Goal: Information Seeking & Learning: Learn about a topic

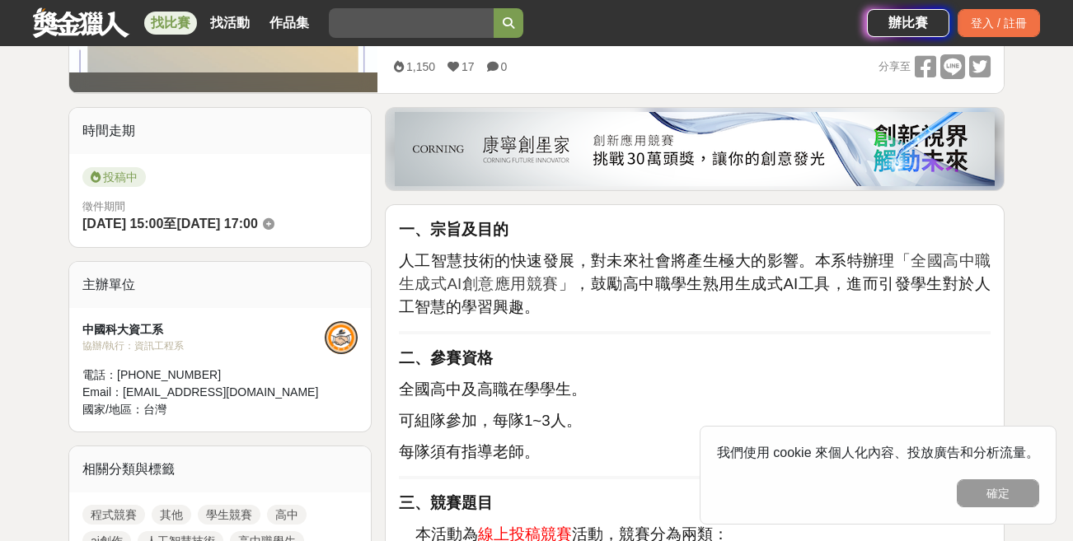
scroll to position [405, 0]
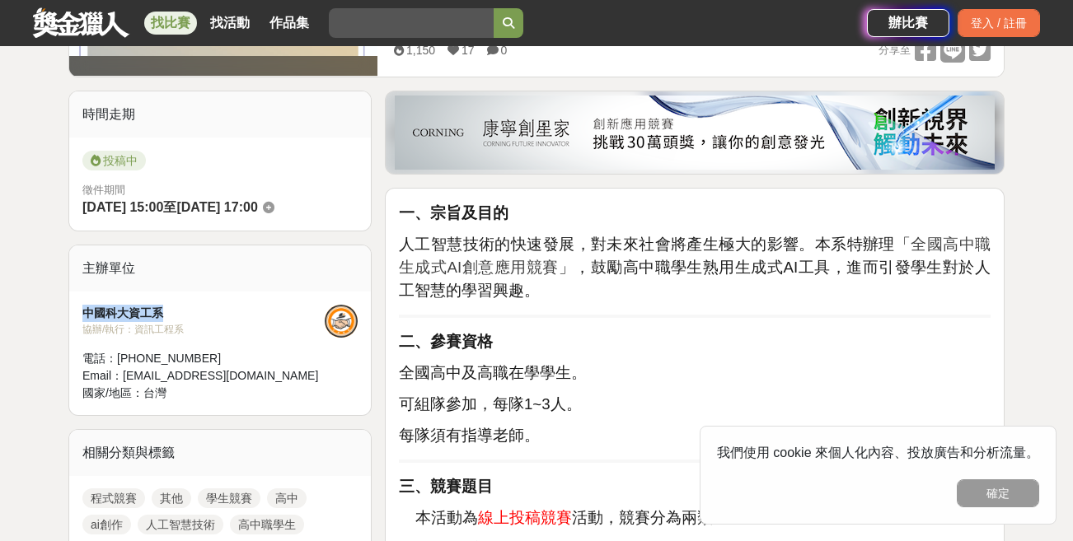
drag, startPoint x: 76, startPoint y: 315, endPoint x: 172, endPoint y: 311, distance: 96.4
click at [172, 311] on div "中國科大資工系 協辦/執行： 資訊工程系 電話： 02-29313416#2964 Email： dcsie888@gmail.com 國家/地區： 台灣" at bounding box center [220, 354] width 302 height 124
drag, startPoint x: 172, startPoint y: 311, endPoint x: 151, endPoint y: 312, distance: 21.4
copy div "中國科大資工系"
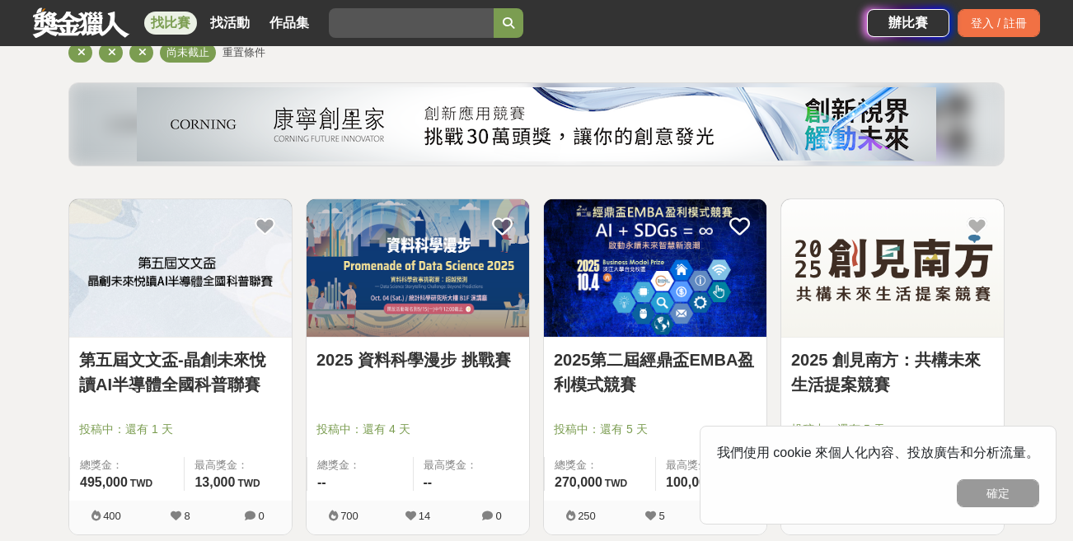
scroll to position [162, 0]
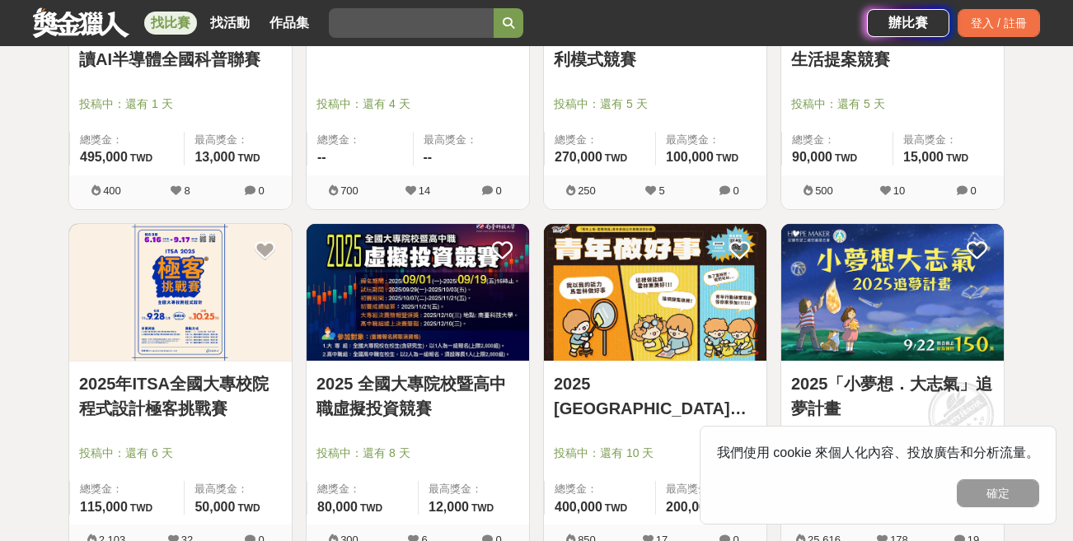
scroll to position [568, 0]
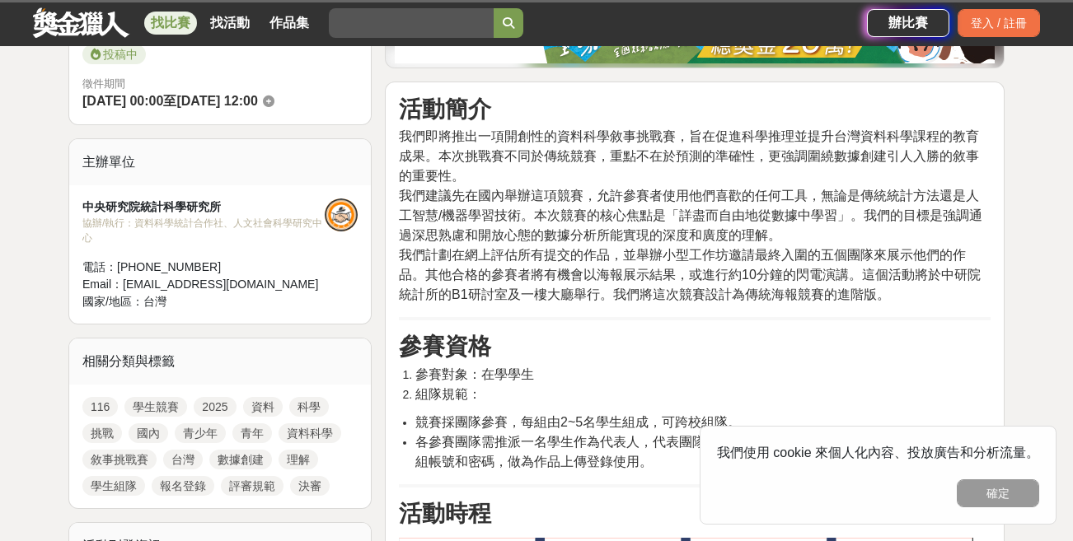
scroll to position [391, 0]
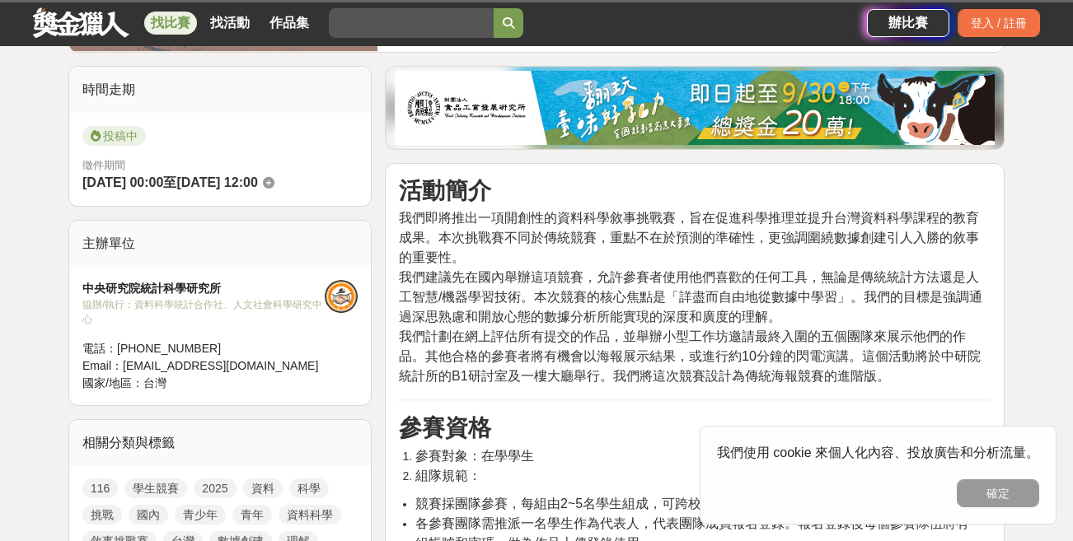
drag, startPoint x: 391, startPoint y: 26, endPoint x: 386, endPoint y: 7, distance: 19.4
click at [387, 10] on input "search" at bounding box center [411, 23] width 165 height 30
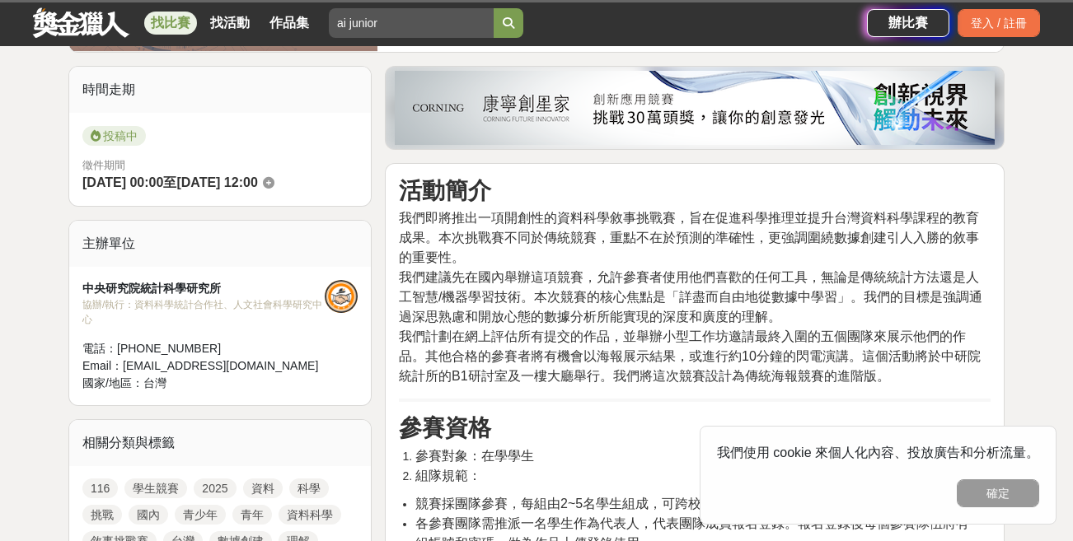
click at [493, 8] on button "submit" at bounding box center [508, 23] width 30 height 30
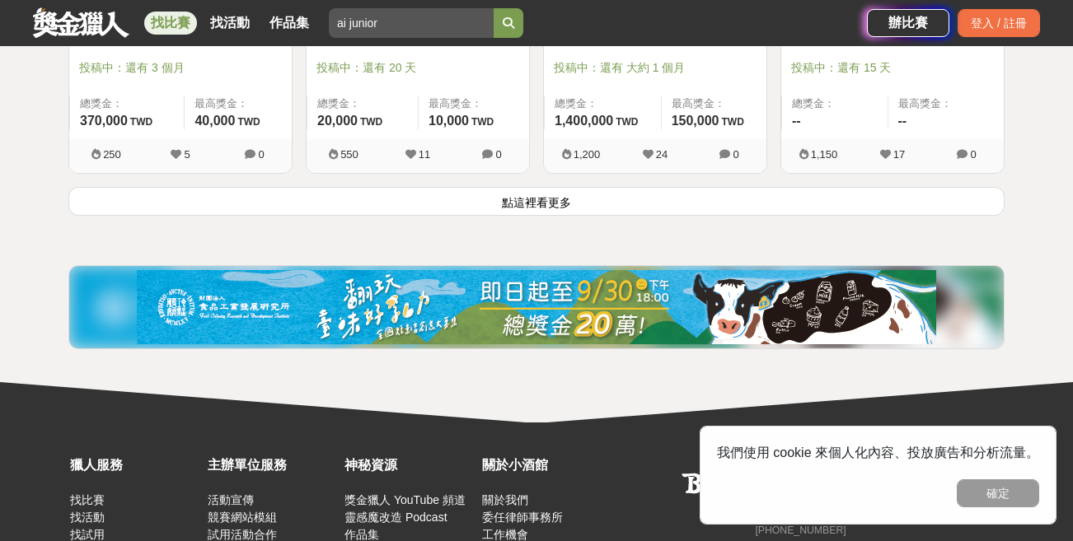
scroll to position [2273, 0]
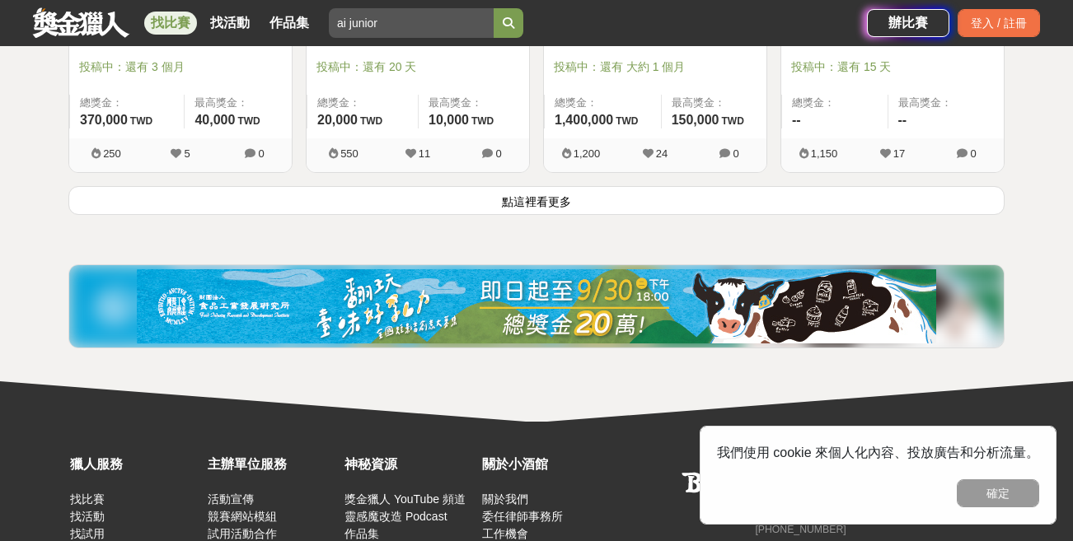
click at [541, 200] on button "點這裡看更多" at bounding box center [536, 200] width 936 height 29
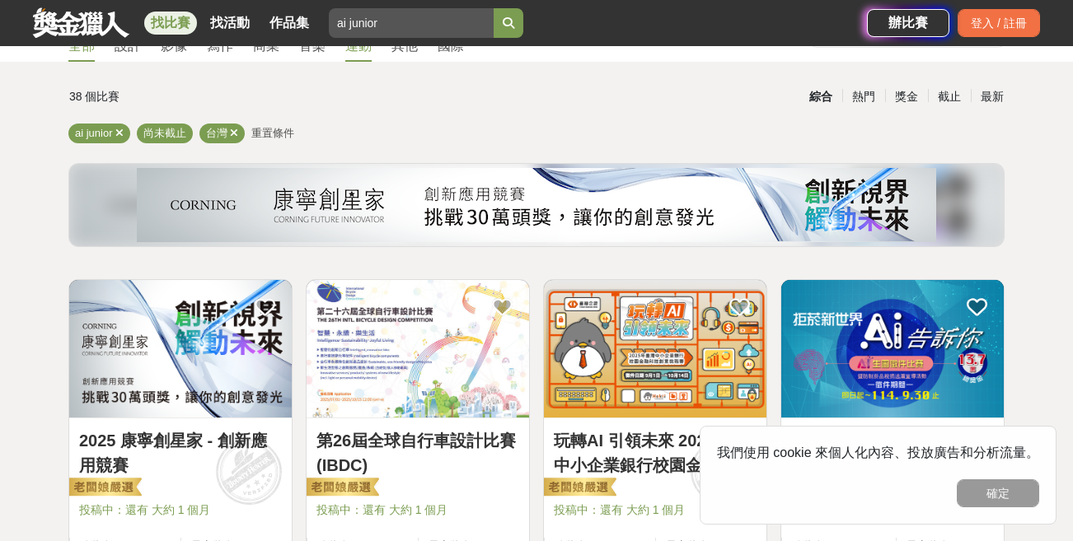
scroll to position [81, 0]
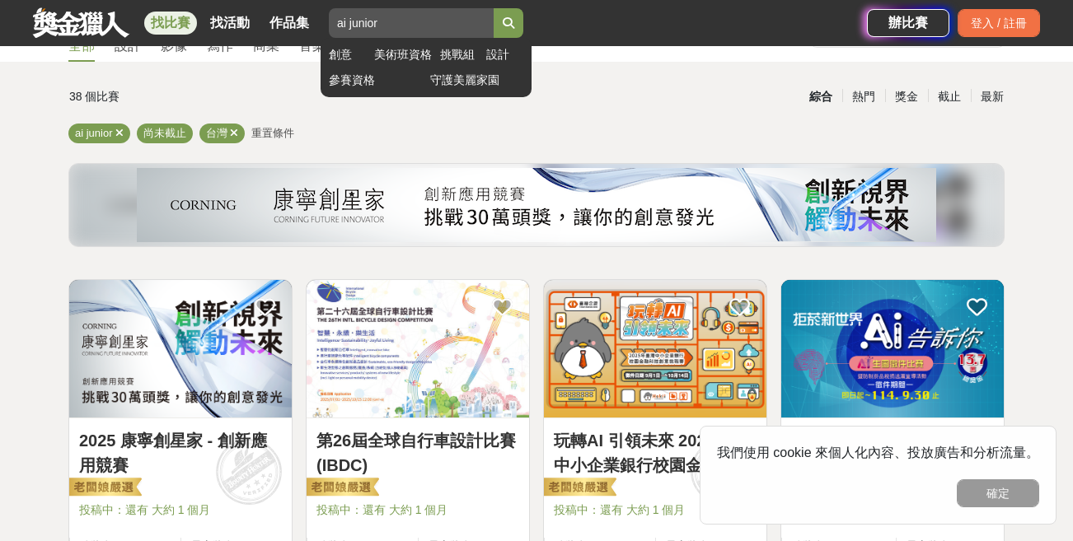
drag, startPoint x: 347, startPoint y: 28, endPoint x: 423, endPoint y: 18, distance: 77.3
click at [422, 18] on input "ai junior" at bounding box center [411, 23] width 165 height 30
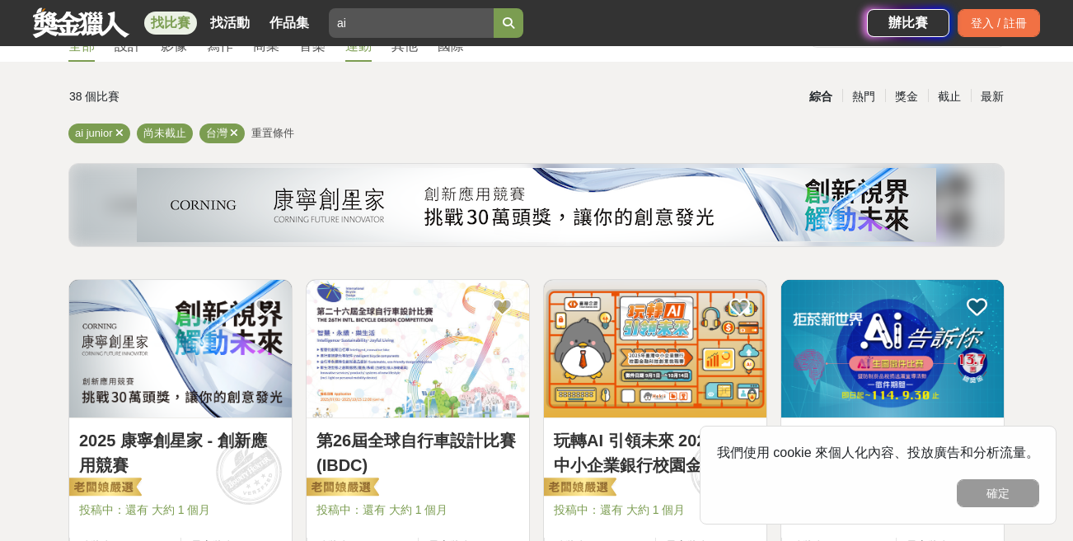
type input "ai"
click at [531, 23] on div "找比賽 找活動 作品集 ai 創意 美術班資格 挑戰組 設計 參賽資格 守護美麗家園" at bounding box center [450, 23] width 834 height 46
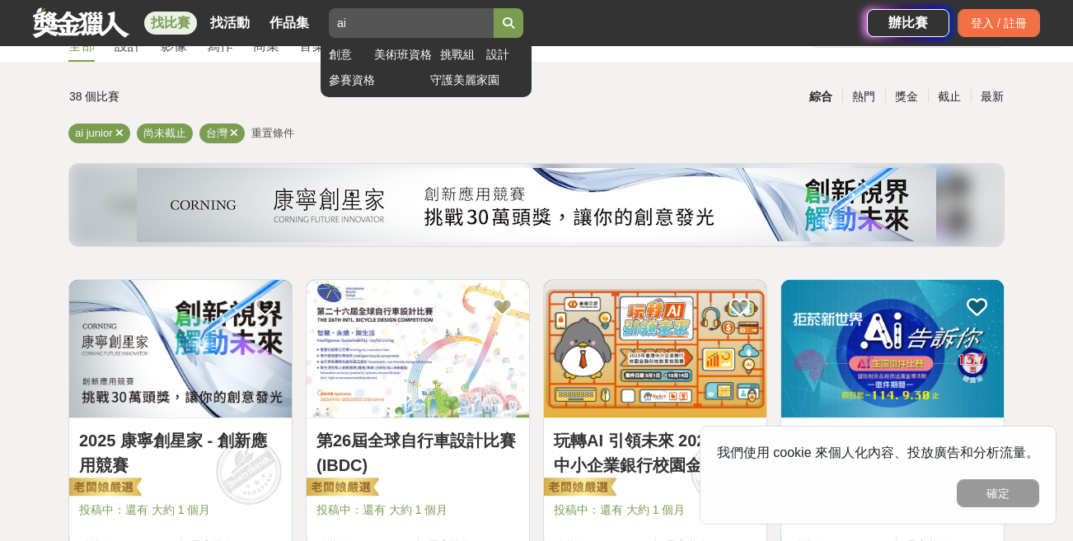
click at [505, 23] on icon "submit" at bounding box center [509, 23] width 12 height 12
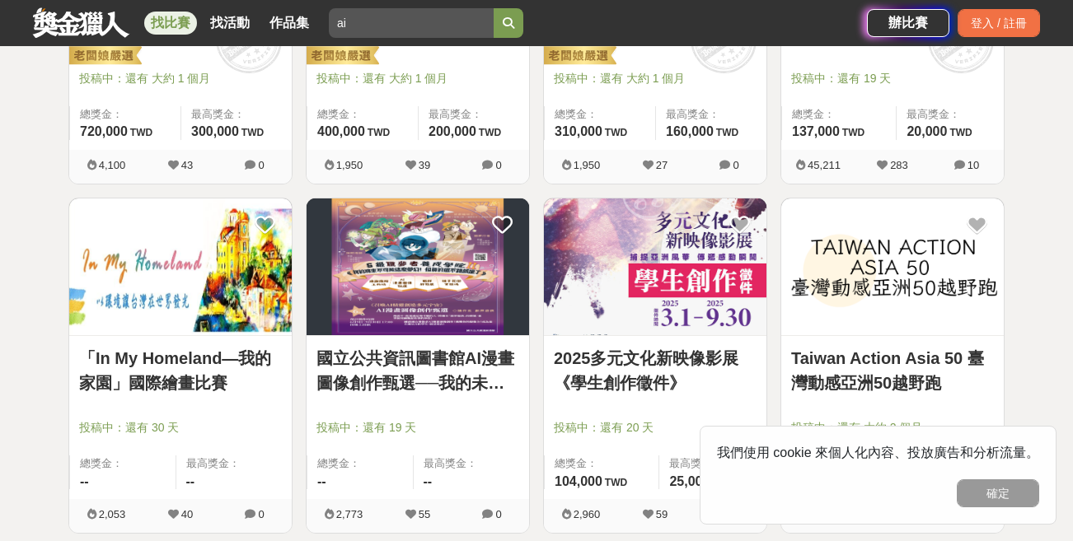
scroll to position [568, 0]
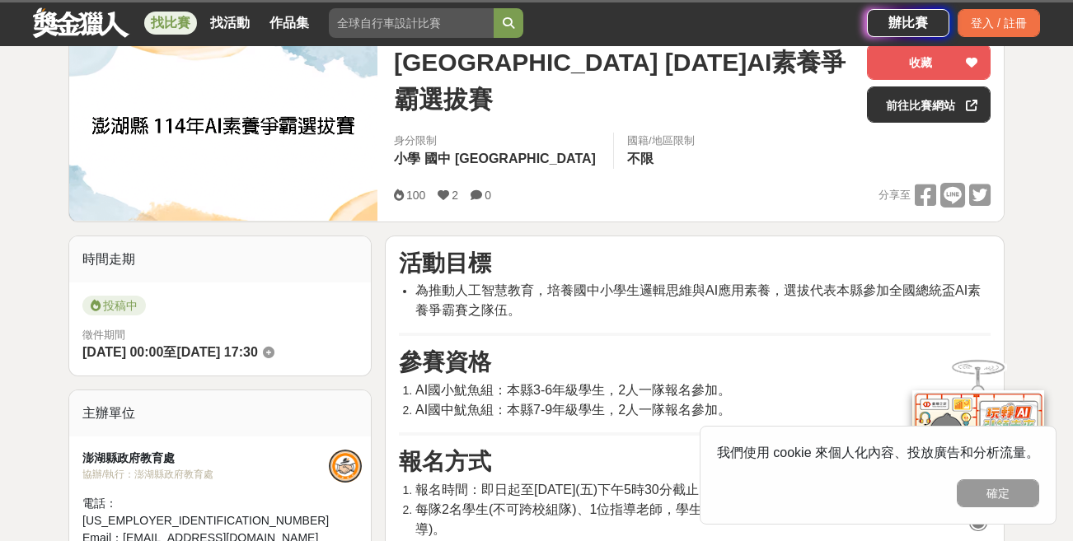
scroll to position [81, 0]
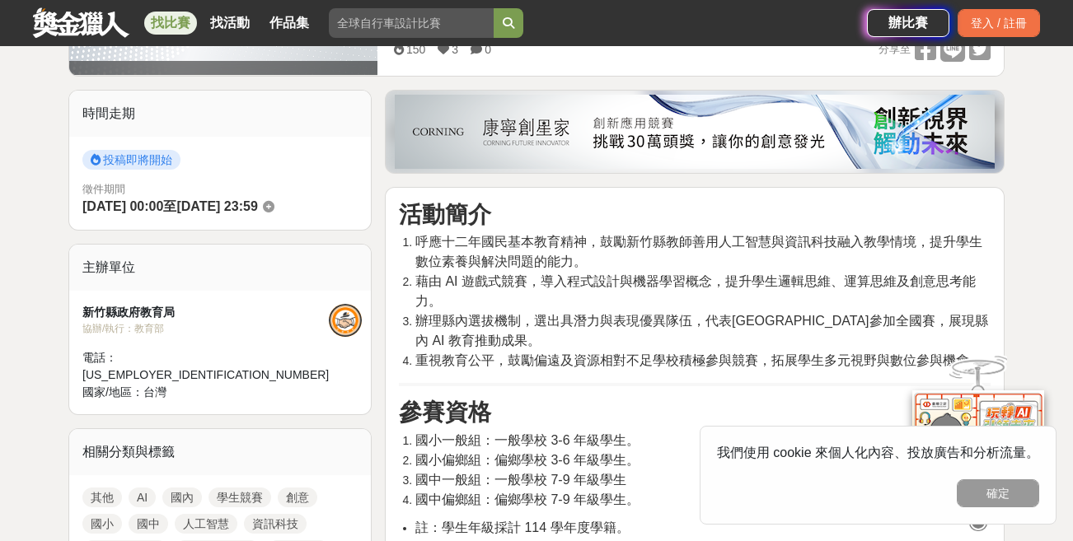
scroll to position [405, 0]
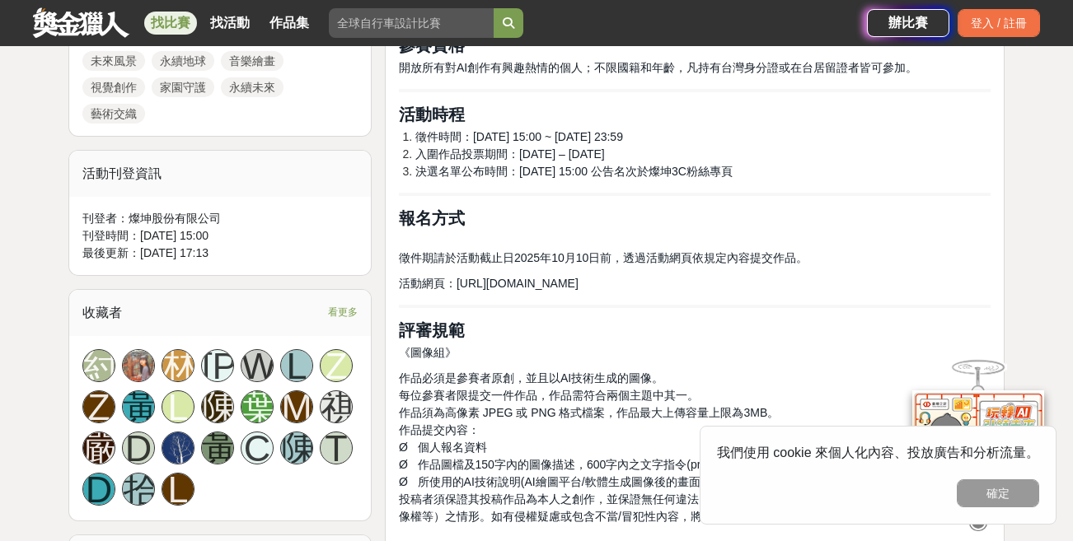
scroll to position [1055, 0]
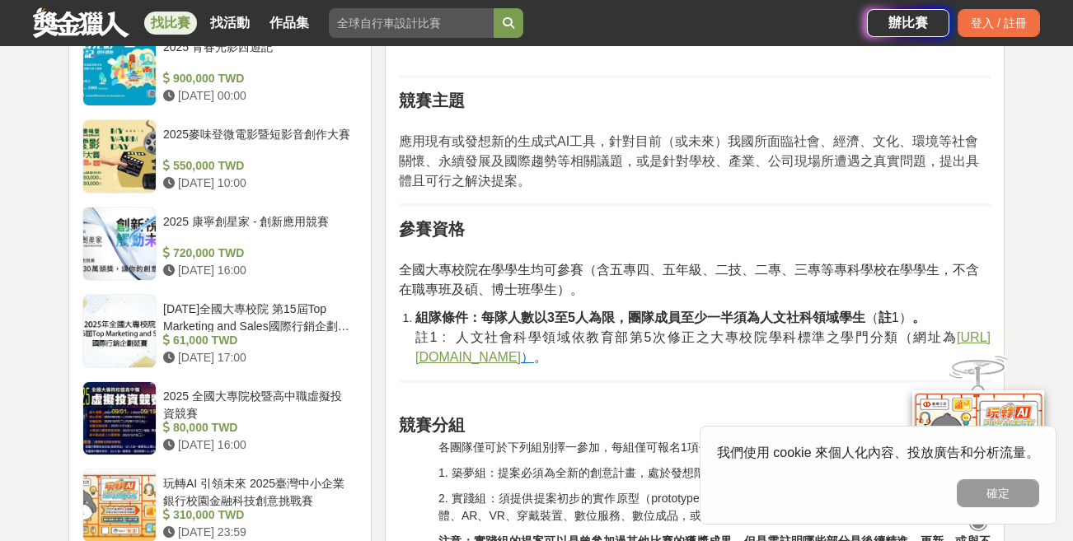
scroll to position [1407, 0]
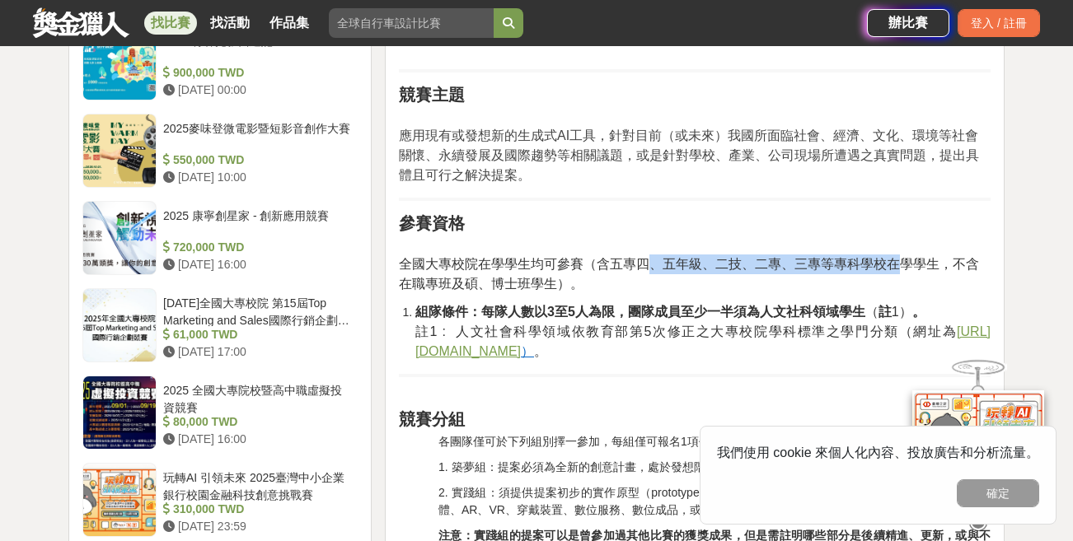
drag, startPoint x: 647, startPoint y: 259, endPoint x: 905, endPoint y: 264, distance: 257.9
click at [905, 264] on span "全國大專校院在學學生均可參賽（含五專四、五年級、二技、二專、三專等專科學校在學學生，不含在職專班及碩、博士班學生）。" at bounding box center [689, 274] width 580 height 34
click at [706, 237] on p "全國大專校院在學學生均可參賽（含五專四、五年級、二技、二專、三專等專科學校在學學生，不含在職專班及碩、博士班學生）。" at bounding box center [695, 265] width 592 height 57
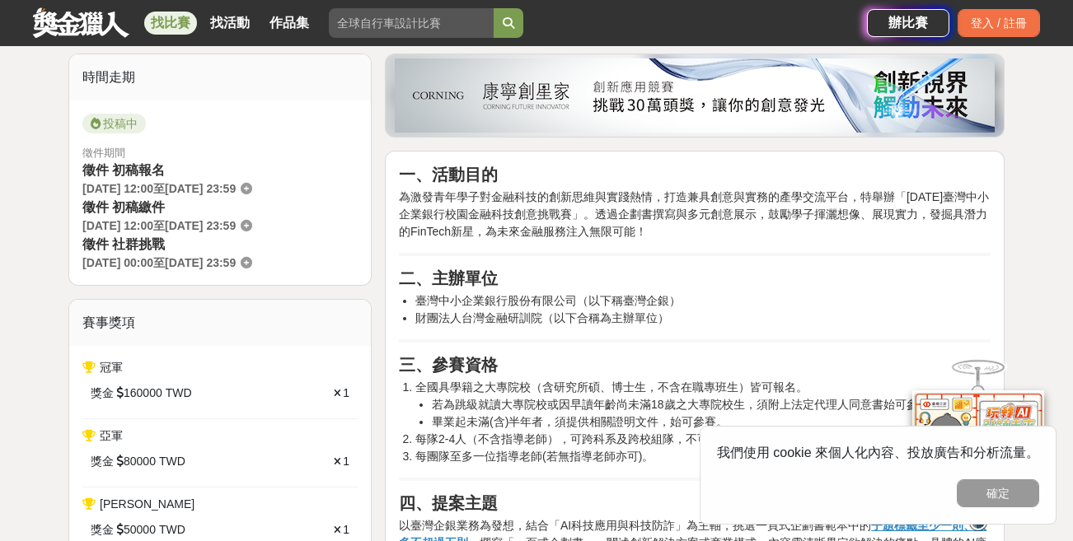
scroll to position [405, 0]
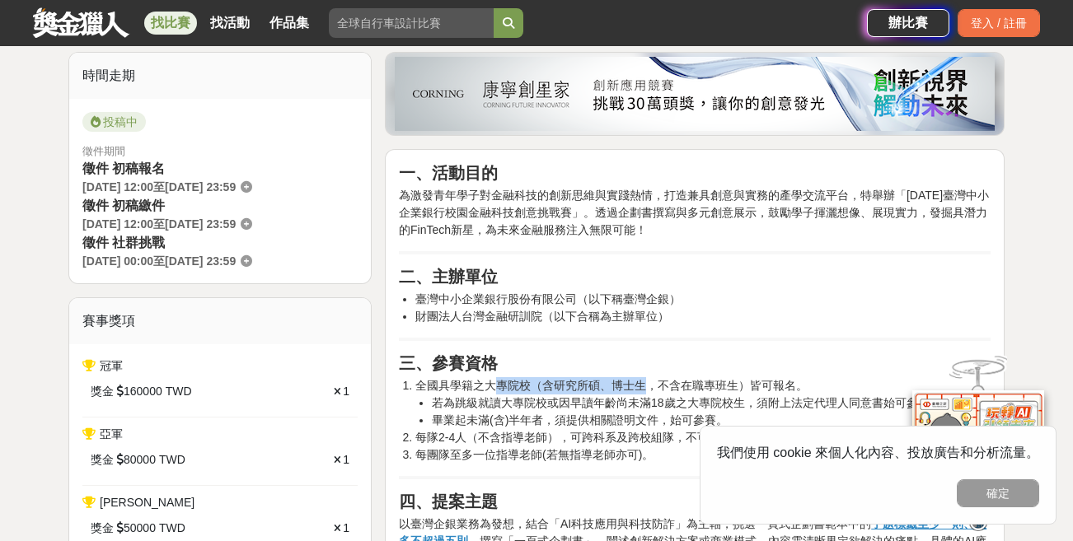
drag, startPoint x: 499, startPoint y: 391, endPoint x: 643, endPoint y: 384, distance: 143.5
click at [643, 384] on li "全國具學籍之大專院校（含研究所碩、博士生，不含在職專班生）皆可報名。 若為跳級就讀大專院校或因早讀年齡尚未滿18歲之大專院校生，須附上法定代理人同意書始可參賽…" at bounding box center [702, 403] width 575 height 52
drag, startPoint x: 643, startPoint y: 392, endPoint x: 629, endPoint y: 403, distance: 17.6
click at [629, 403] on li "若為跳級就讀大專院校或因早讀年齡尚未滿18歲之大專院校生，須附上法定代理人同意書始可參賽。" at bounding box center [711, 403] width 559 height 17
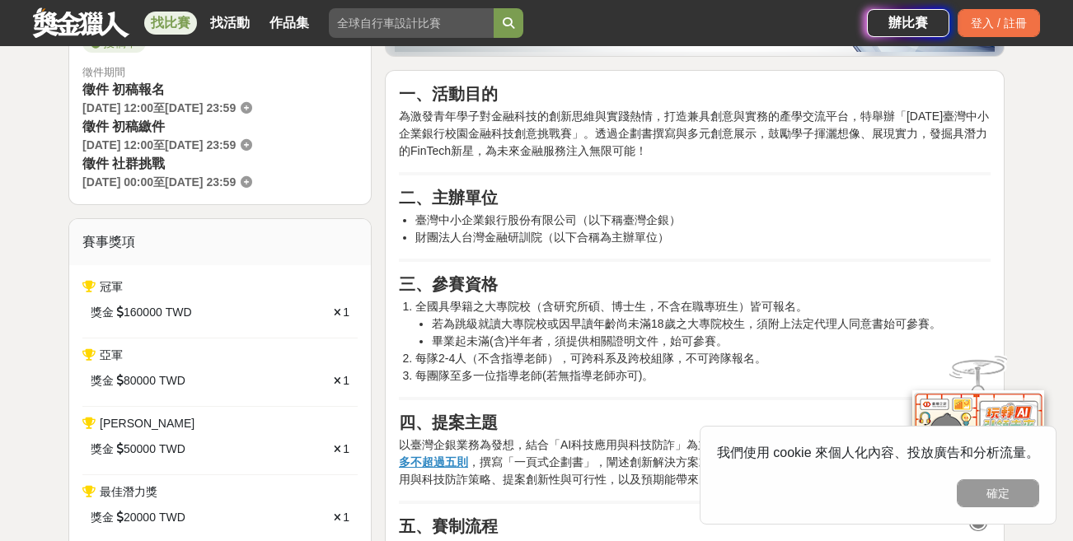
scroll to position [487, 0]
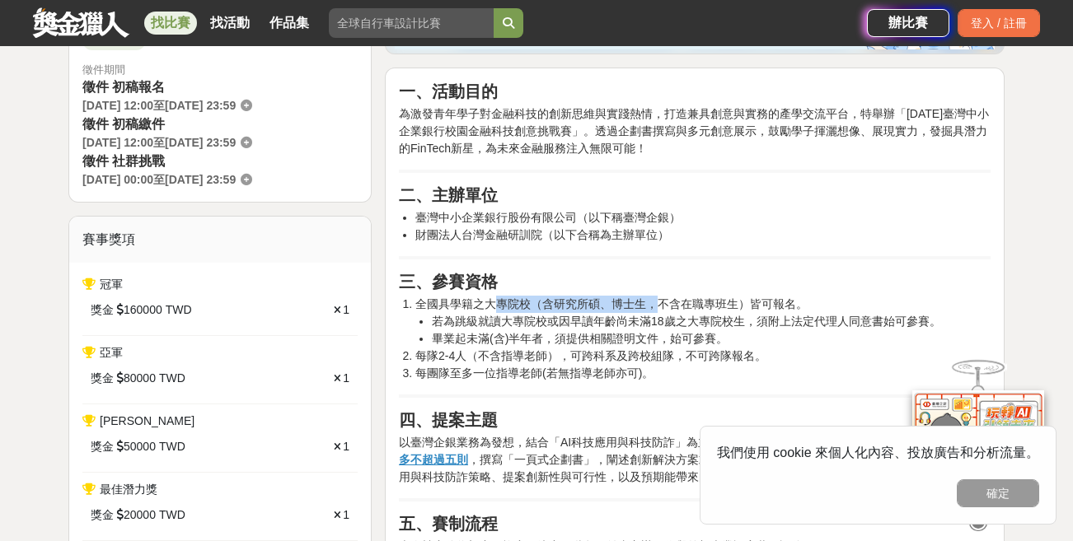
drag, startPoint x: 493, startPoint y: 304, endPoint x: 659, endPoint y: 302, distance: 165.6
click at [658, 302] on li "全國具學籍之大專院校（含研究所碩、博士生，不含在職專班生）皆可報名。 若為跳級就讀大專院校或因早讀年齡尚未滿18歲之大專院校生，須附上法定代理人同意書始可參賽…" at bounding box center [702, 322] width 575 height 52
drag, startPoint x: 659, startPoint y: 302, endPoint x: 537, endPoint y: 336, distance: 126.5
click at [537, 336] on li "畢業起未滿(含)半年者，須提供相關證明文件，始可參賽。" at bounding box center [711, 338] width 559 height 17
drag, startPoint x: 626, startPoint y: 321, endPoint x: 676, endPoint y: 322, distance: 50.3
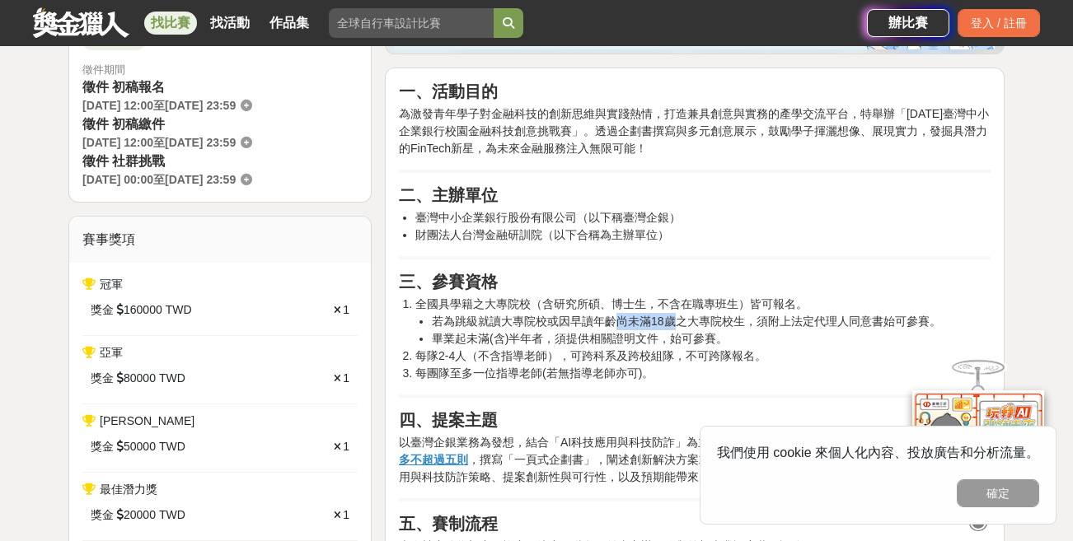
click at [676, 322] on li "若為跳級就讀大專院校或因早讀年齡尚未滿18歲之大專院校生，須附上法定代理人同意書始可參賽。" at bounding box center [711, 321] width 559 height 17
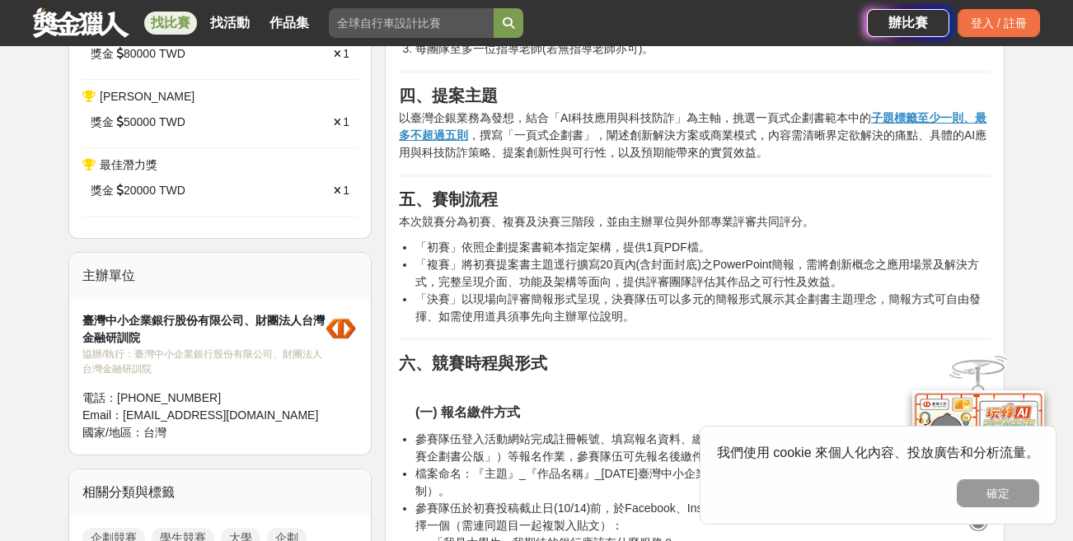
scroll to position [812, 0]
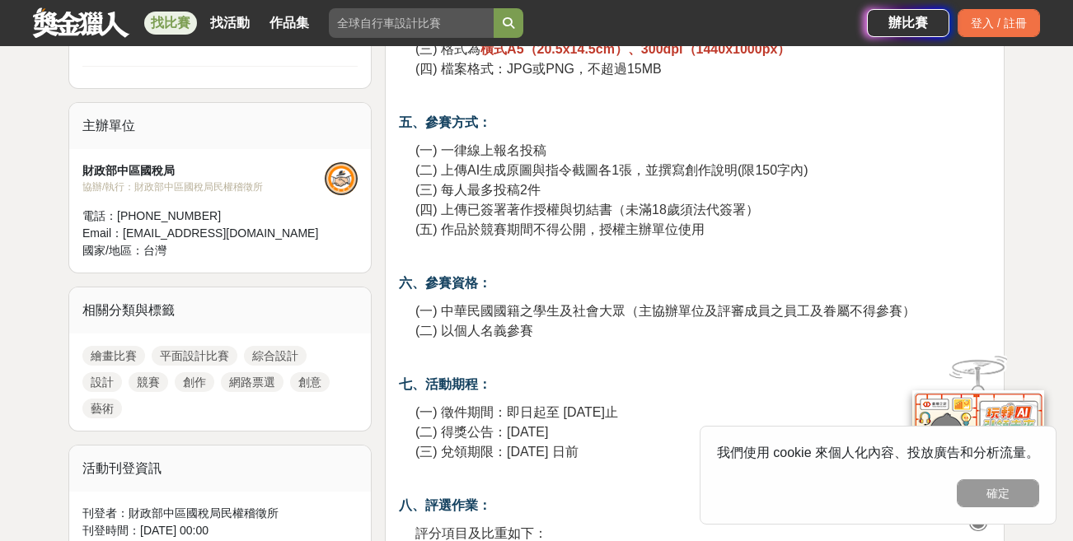
scroll to position [1190, 0]
drag, startPoint x: 492, startPoint y: 310, endPoint x: 512, endPoint y: 310, distance: 19.8
click at [512, 310] on span "(一) 中華民國國籍之學生及社會大眾（主協辦單位及評審成員之員工及眷屬不得參賽）" at bounding box center [665, 310] width 500 height 14
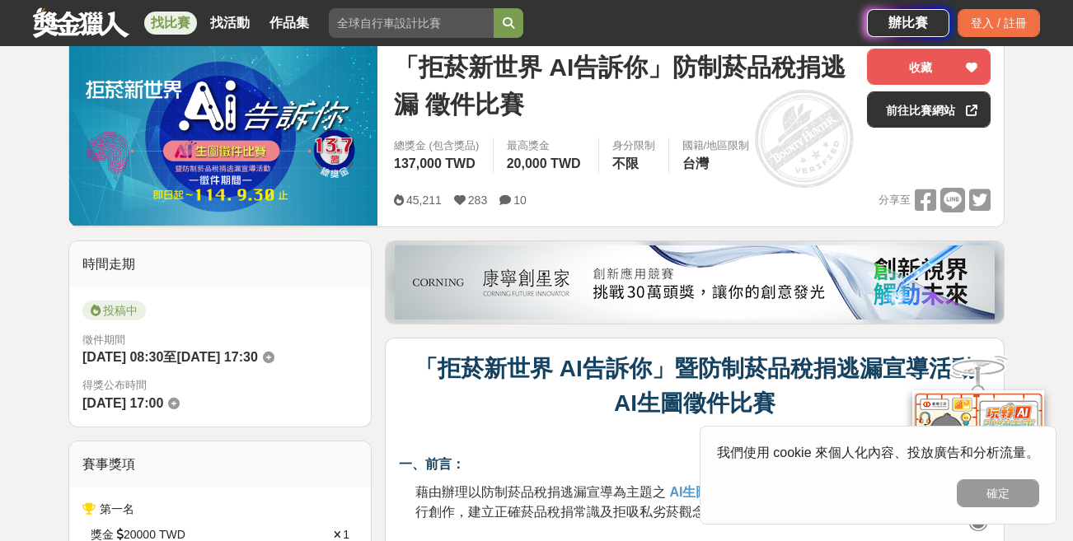
scroll to position [216, 0]
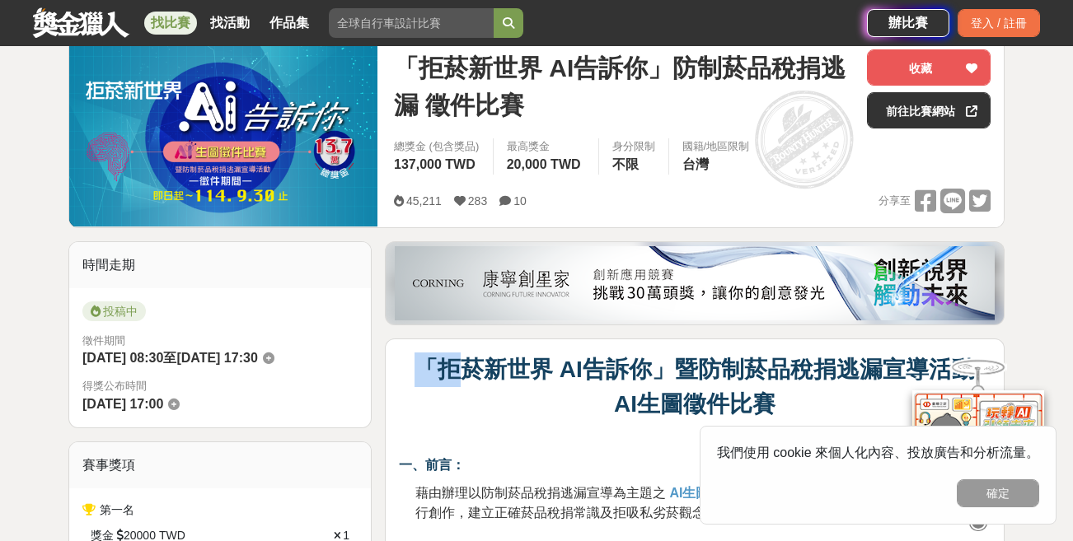
drag, startPoint x: 417, startPoint y: 367, endPoint x: 461, endPoint y: 360, distance: 45.1
click at [461, 362] on p "「拒菸新世界 AI告訴你」暨防制菸品稅捐逃漏宣導活動 AI生圖徵件比賽" at bounding box center [695, 387] width 592 height 69
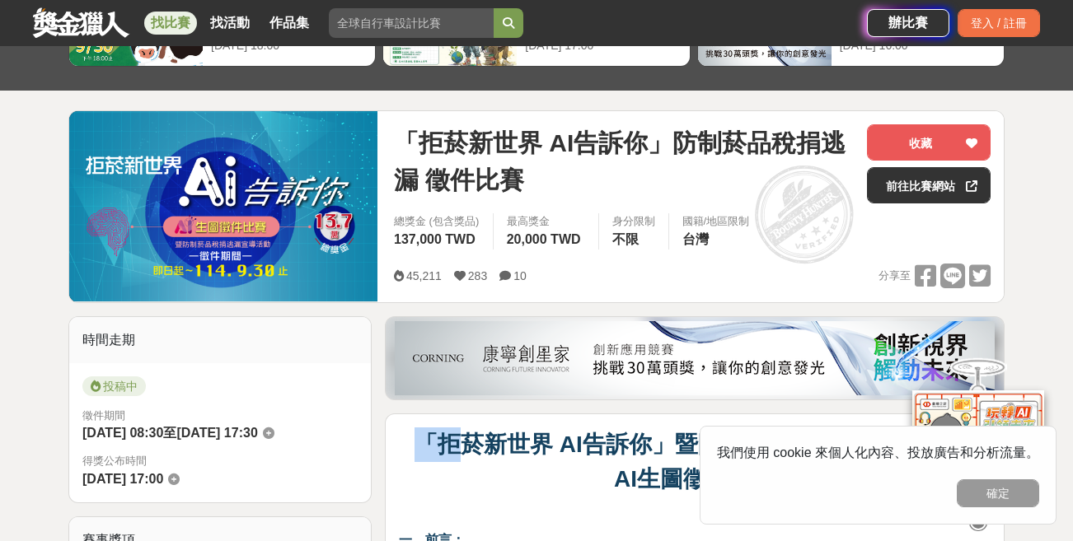
scroll to position [135, 0]
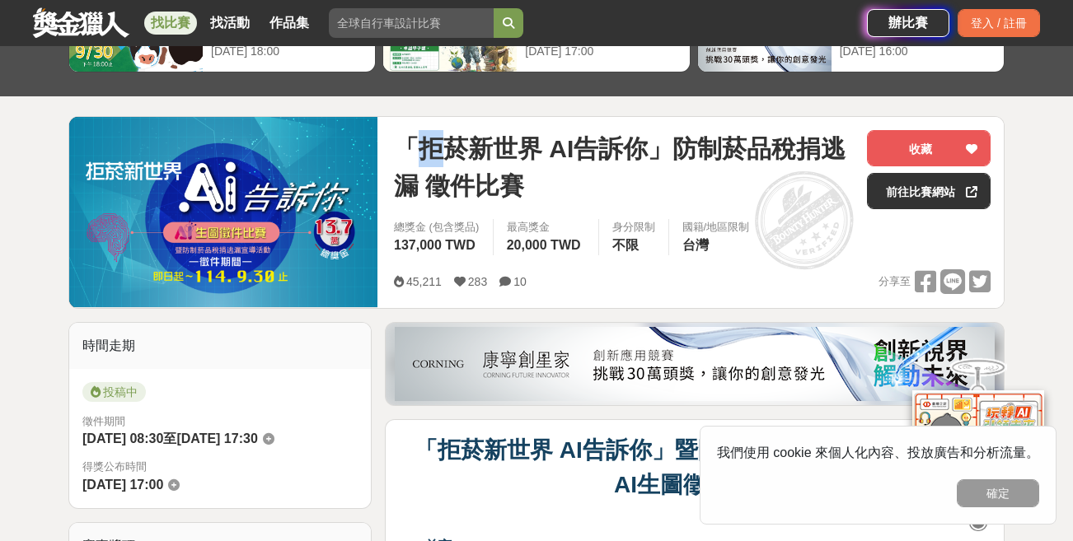
drag, startPoint x: 409, startPoint y: 143, endPoint x: 445, endPoint y: 147, distance: 36.4
click at [449, 149] on span "「拒菸新世界 AI告訴你」防制菸品稅捐逃漏 徵件比賽" at bounding box center [624, 167] width 460 height 74
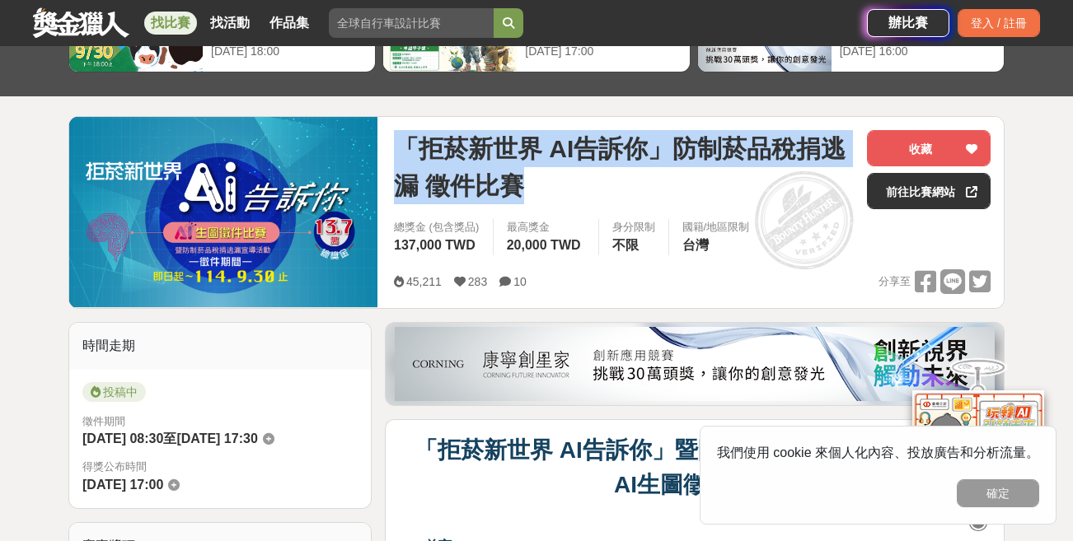
drag, startPoint x: 445, startPoint y: 147, endPoint x: 555, endPoint y: 184, distance: 116.5
click at [555, 184] on span "「拒菸新世界 AI告訴你」防制菸品稅捐逃漏 徵件比賽" at bounding box center [624, 167] width 460 height 74
copy span "「拒菸新世界 AI告訴你」防制菸品稅捐逃漏 徵件比賽"
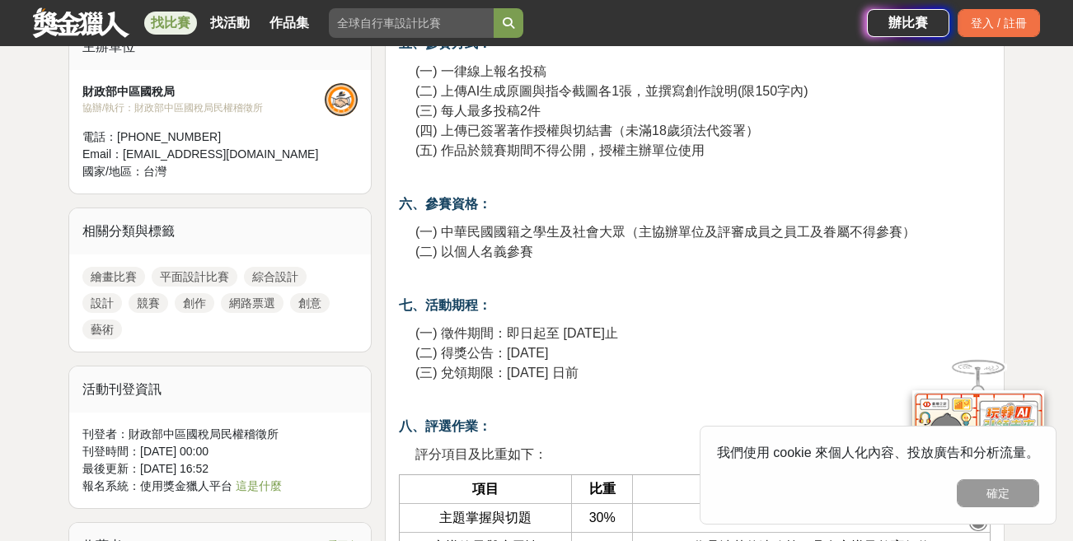
scroll to position [1271, 0]
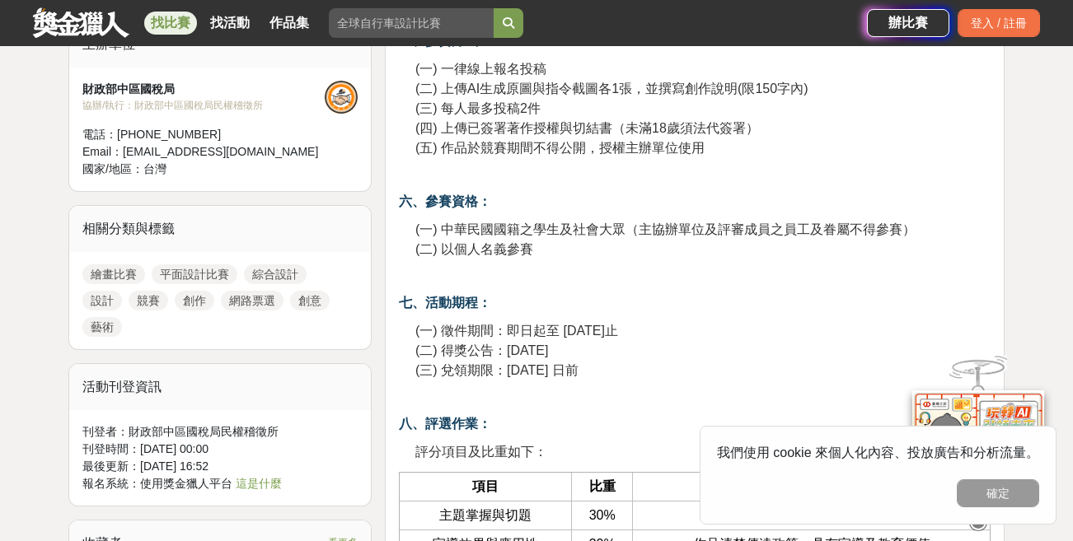
drag, startPoint x: 411, startPoint y: 330, endPoint x: 662, endPoint y: 365, distance: 253.8
copy p "(一) 徵件期間：即日起至 114 年 9 月 30 日止 (二) 得獎公告：114 年 10 月 27 日 (三) 兌領期限：114 年 11 月 25 日前"
drag, startPoint x: 129, startPoint y: 435, endPoint x: 290, endPoint y: 431, distance: 160.7
click at [290, 431] on div "刊登者： 財政部中區國稅局民權稽徵所" at bounding box center [219, 431] width 275 height 17
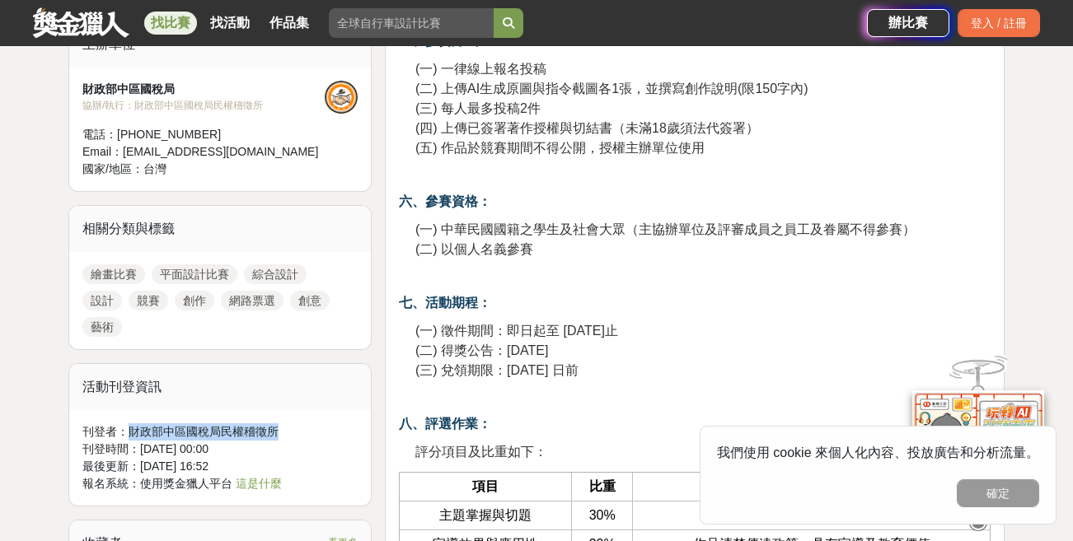
copy div "財政部中區國稅局民權稽徵所"
drag, startPoint x: 185, startPoint y: 87, endPoint x: 83, endPoint y: 85, distance: 102.2
click at [83, 85] on div "財政部中區國稅局" at bounding box center [203, 89] width 242 height 17
copy div "財政部中區國稅局"
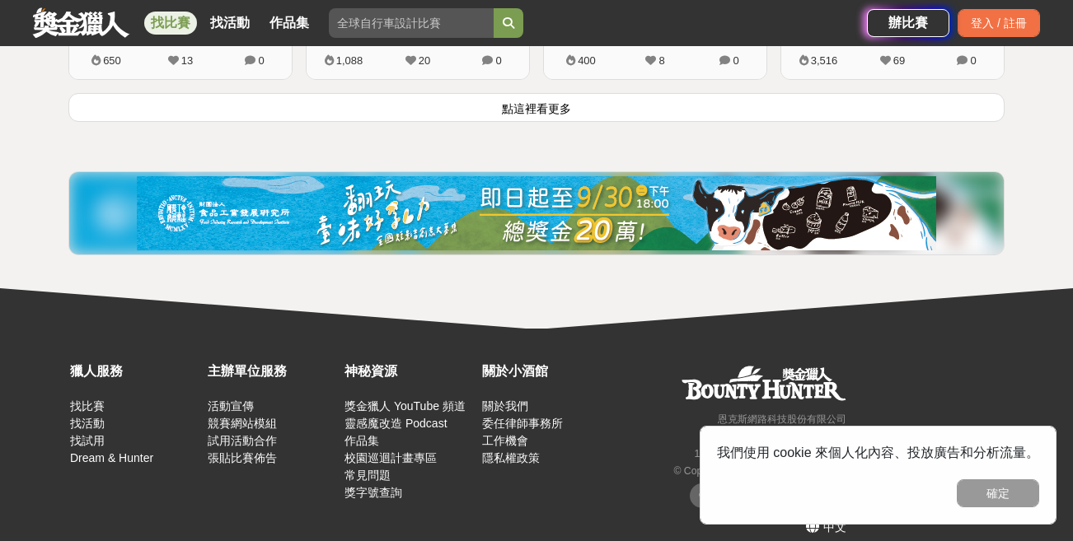
scroll to position [2384, 0]
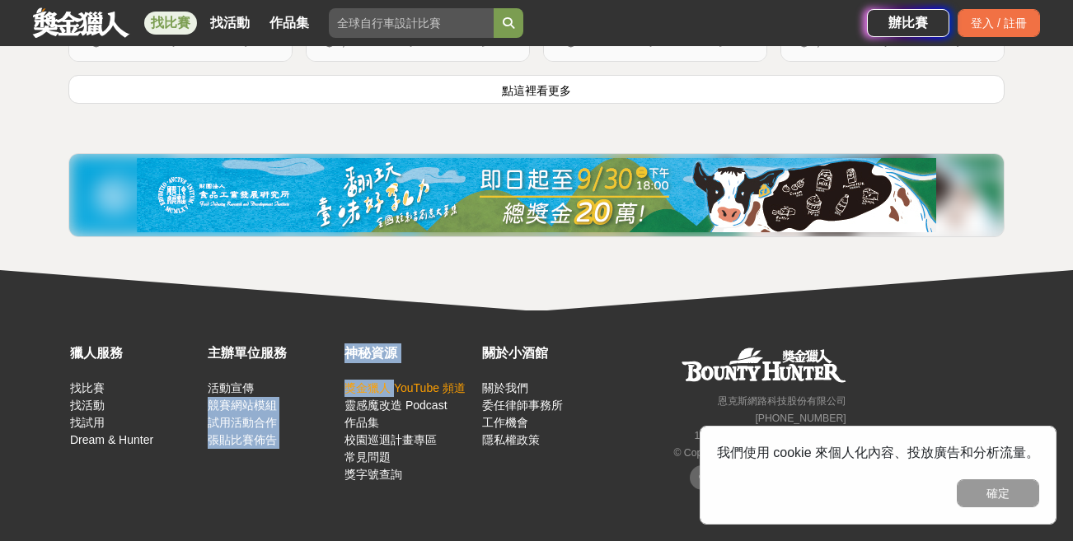
drag, startPoint x: 340, startPoint y: 381, endPoint x: 393, endPoint y: 389, distance: 53.2
click at [393, 389] on div "獵人服務 找比賽 找活動 找試用 Dream & Hunter 主辦單位服務 活動宣傳 競賽網站模組 試用活動合作 張貼比賽佈告 神秘資源 獎金獵人 YouT…" at bounding box center [340, 443] width 549 height 198
